Goal: Find specific page/section: Find specific page/section

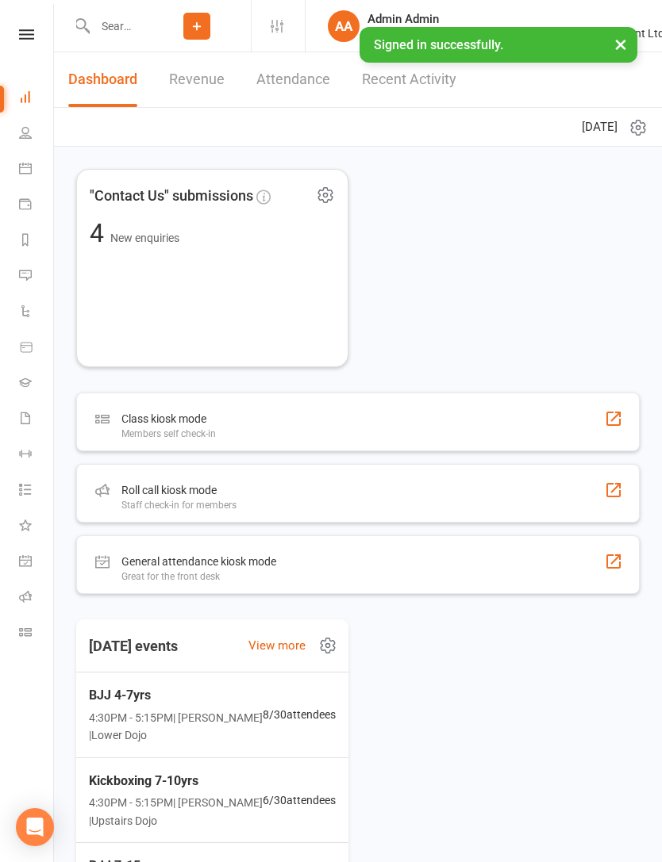
click at [122, 24] on input "text" at bounding box center [116, 26] width 53 height 22
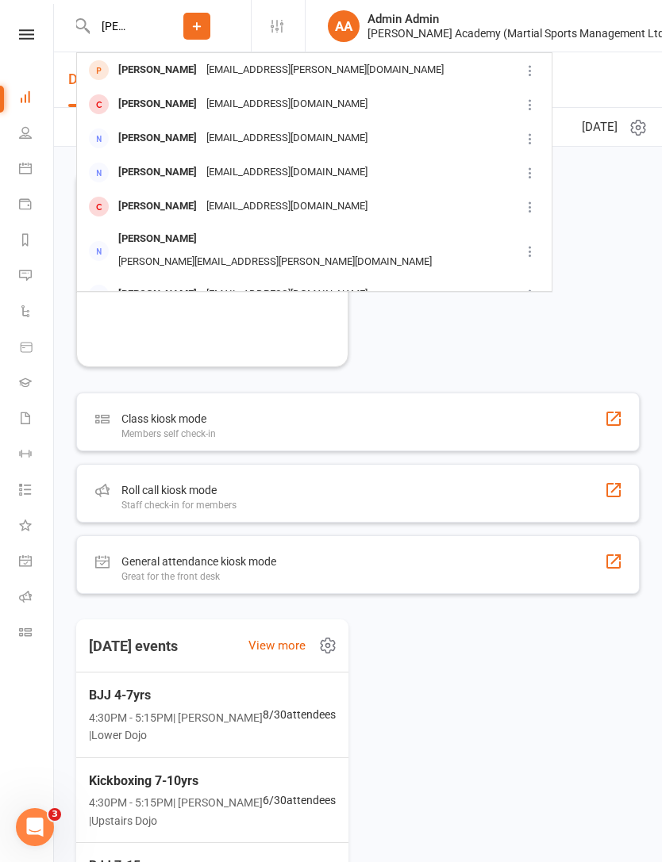
type input "[PERSON_NAME] fix"
click at [391, 58] on div "[PERSON_NAME] [EMAIL_ADDRESS][PERSON_NAME][DOMAIN_NAME]" at bounding box center [298, 70] width 441 height 33
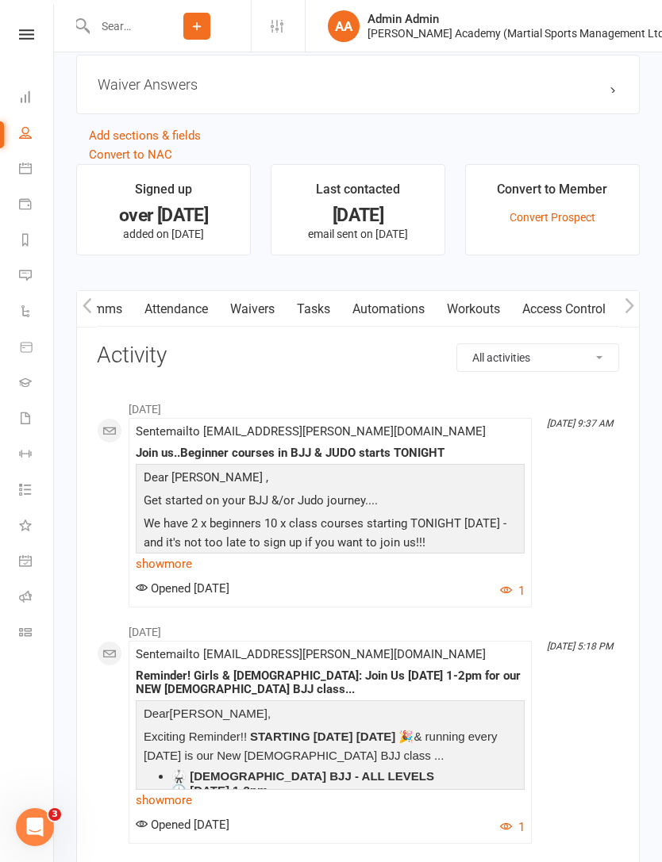
scroll to position [0, 127]
click at [263, 308] on link "Waivers" at bounding box center [253, 309] width 67 height 36
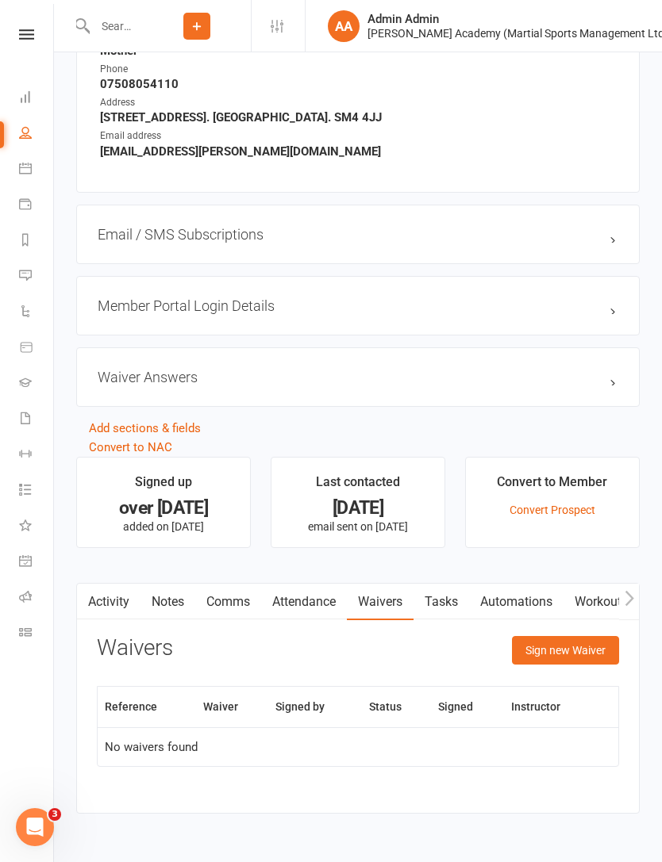
click at [30, 631] on icon at bounding box center [25, 632] width 13 height 13
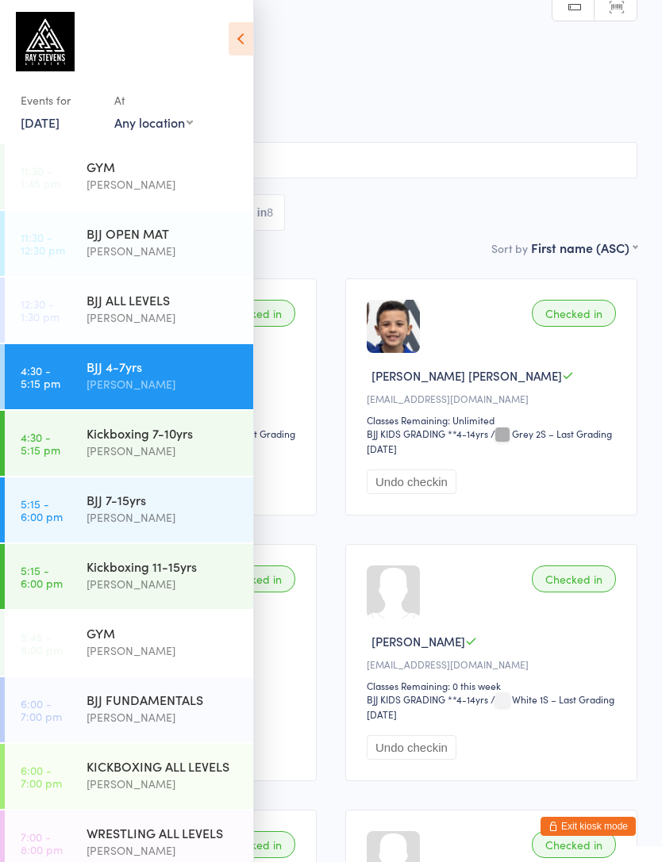
click at [232, 33] on icon at bounding box center [240, 38] width 25 height 33
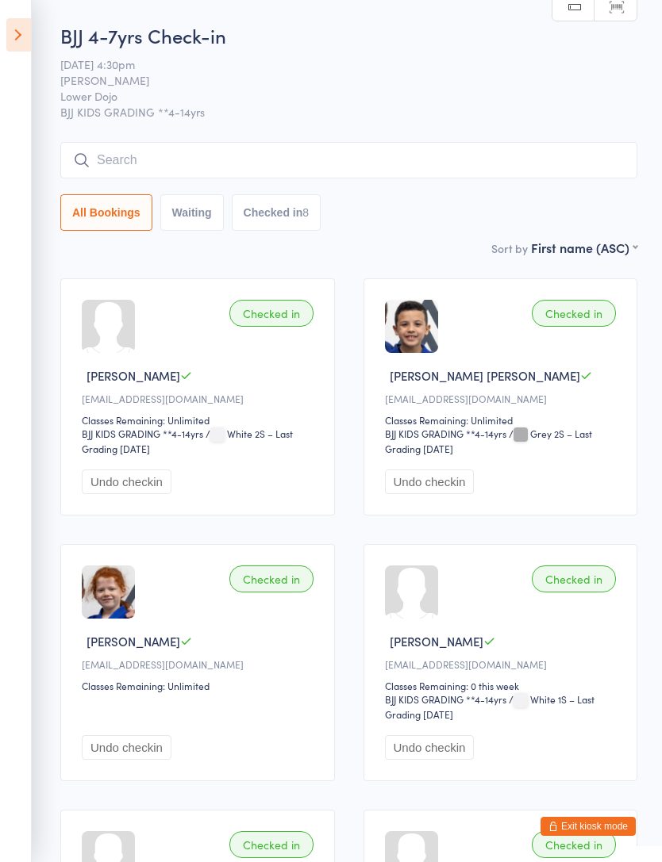
click at [16, 40] on icon at bounding box center [18, 34] width 25 height 33
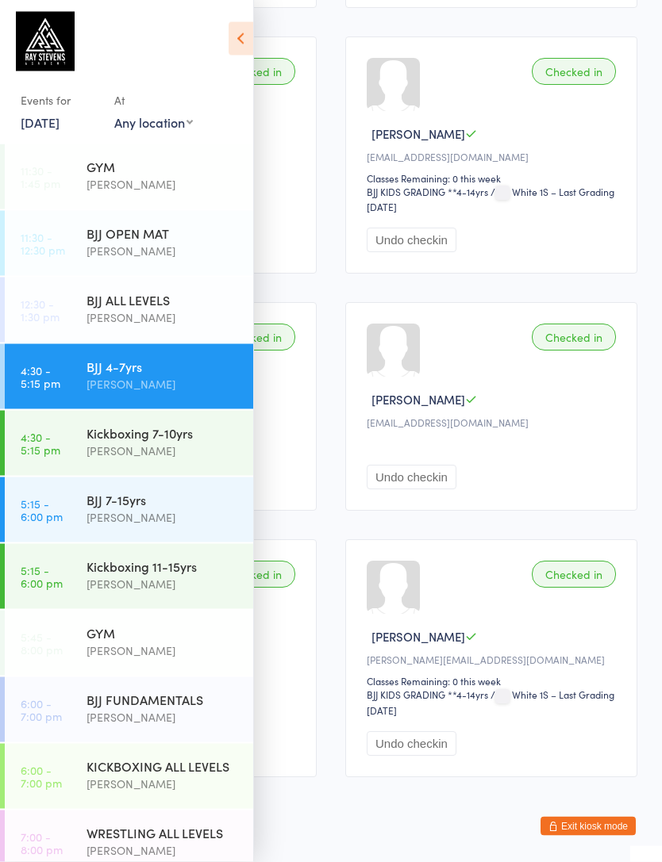
scroll to position [508, 0]
click at [209, 497] on div "BJJ 7-15yrs" at bounding box center [162, 499] width 153 height 17
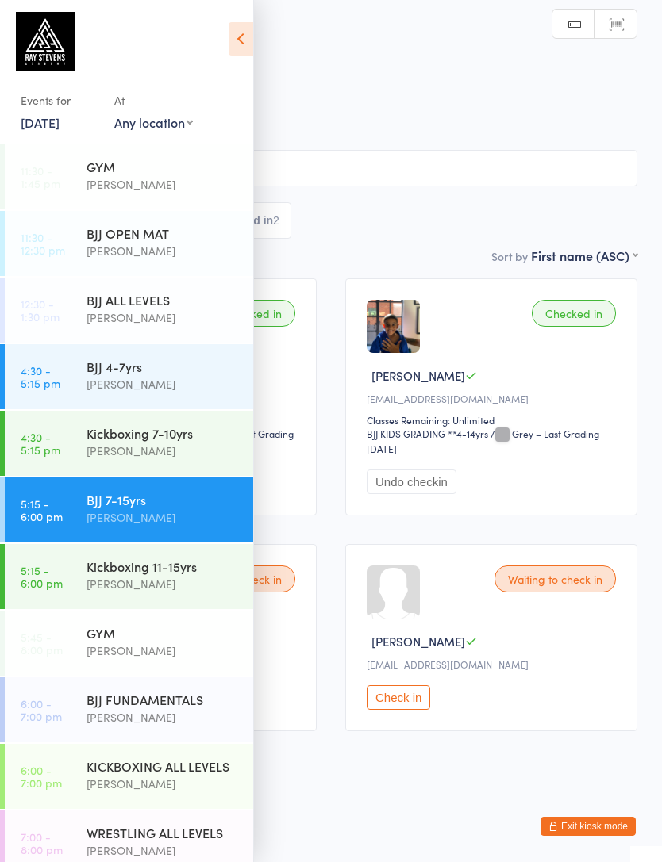
click at [242, 47] on icon at bounding box center [240, 38] width 25 height 33
